Goal: Information Seeking & Learning: Learn about a topic

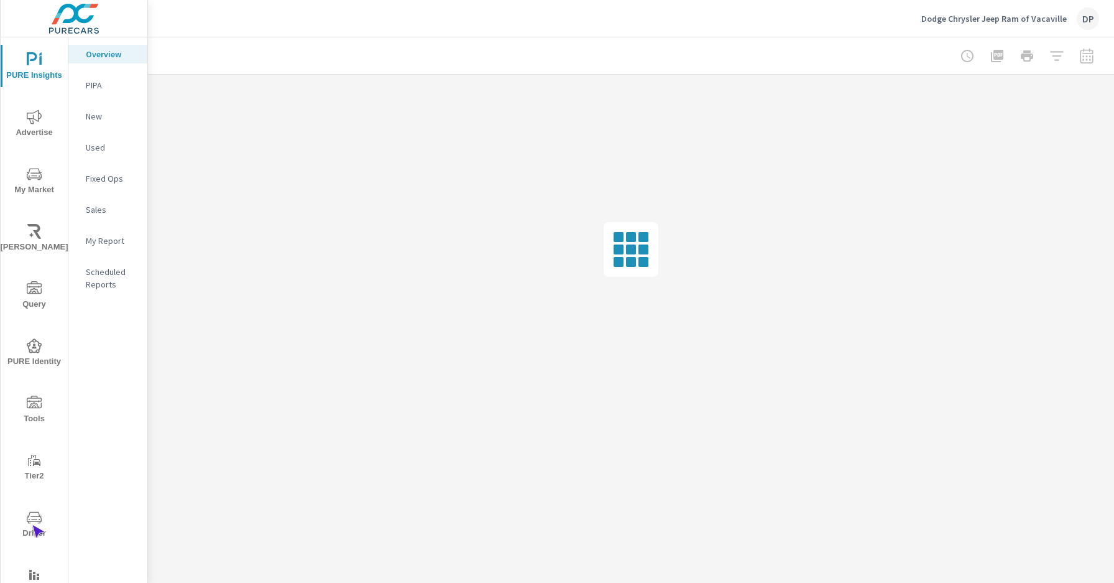
click at [32, 525] on span "Driver" at bounding box center [34, 525] width 60 height 30
